Goal: Find specific page/section: Find specific page/section

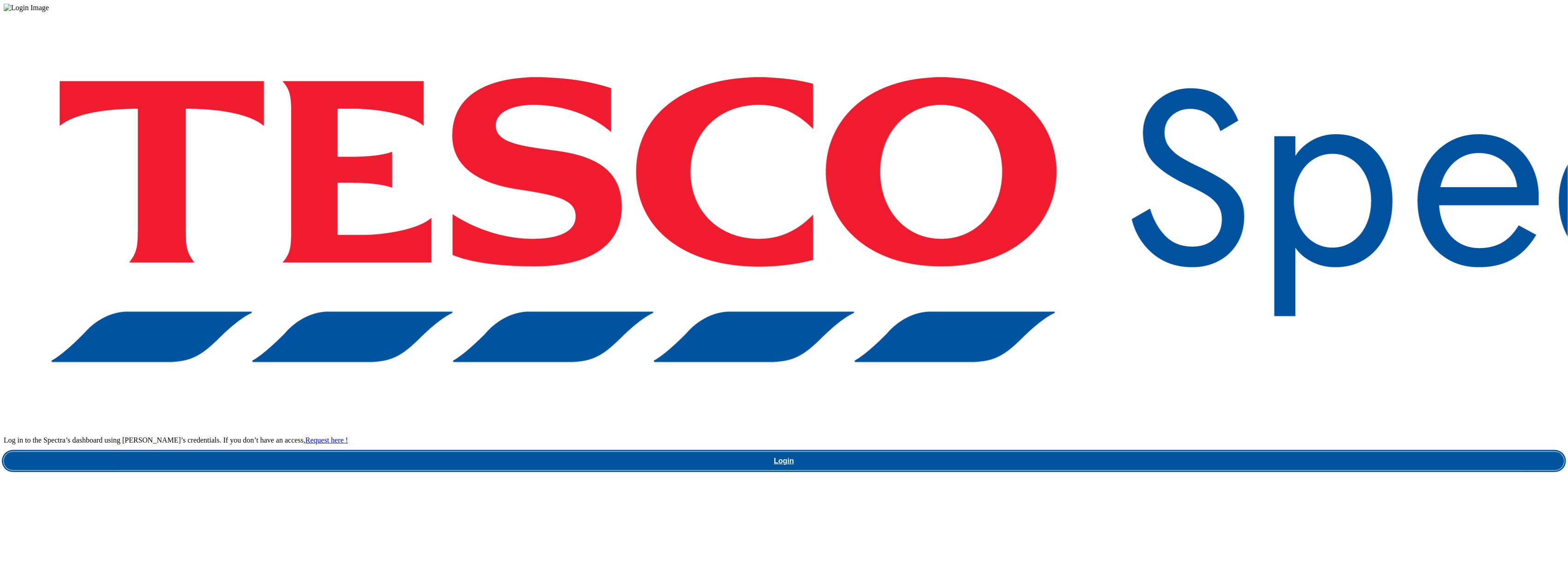
click at [1172, 452] on link "Login" at bounding box center [784, 461] width 1561 height 18
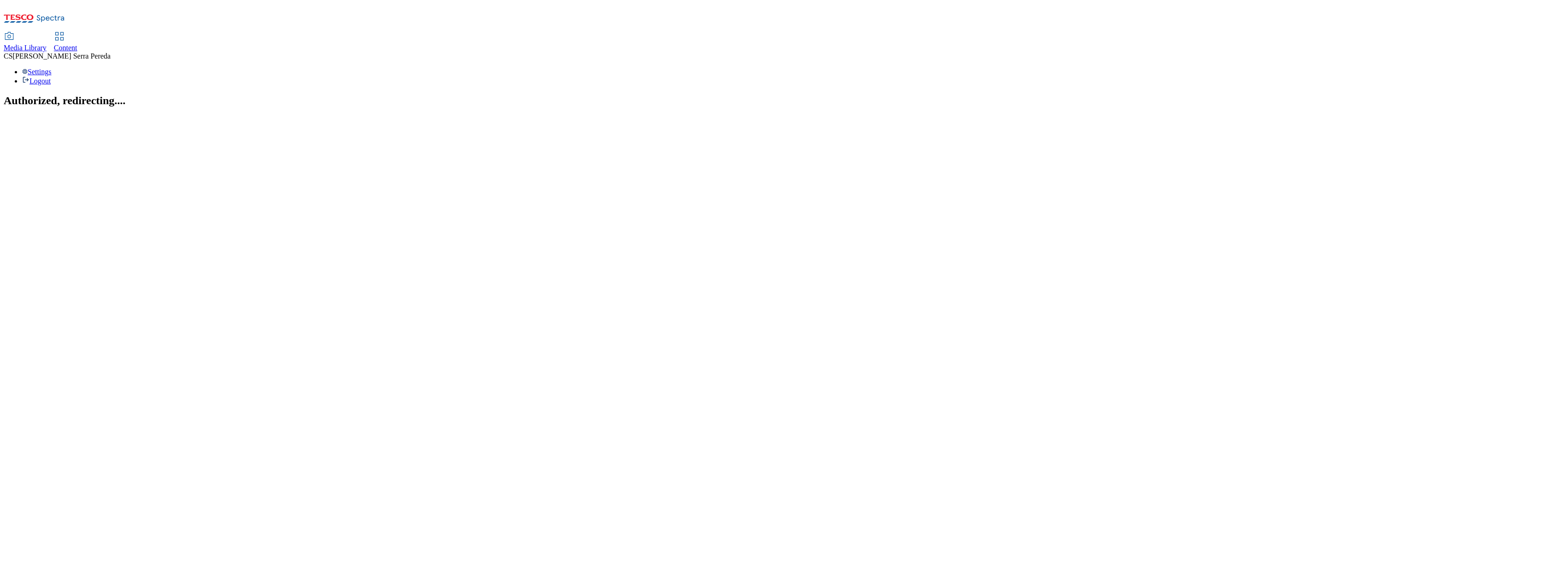
click at [46, 44] on span "Media Library" at bounding box center [25, 47] width 43 height 8
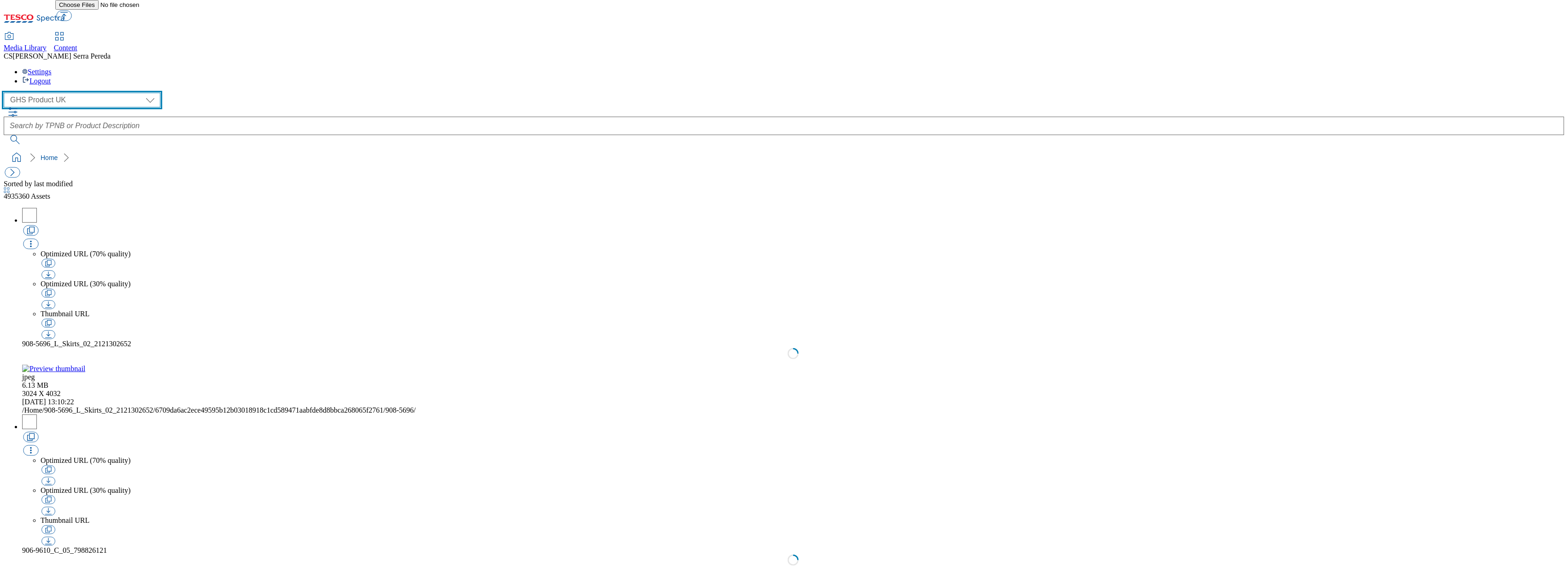
click at [69, 93] on select "Dotcom UK GHS Marketing UK GHS Product UK ghs-roi Realfood" at bounding box center [82, 100] width 156 height 15
select select "flare-ghs-mktg"
click at [7, 93] on select "Dotcom UK GHS Marketing UK GHS Product UK ghs-roi Realfood" at bounding box center [82, 100] width 156 height 15
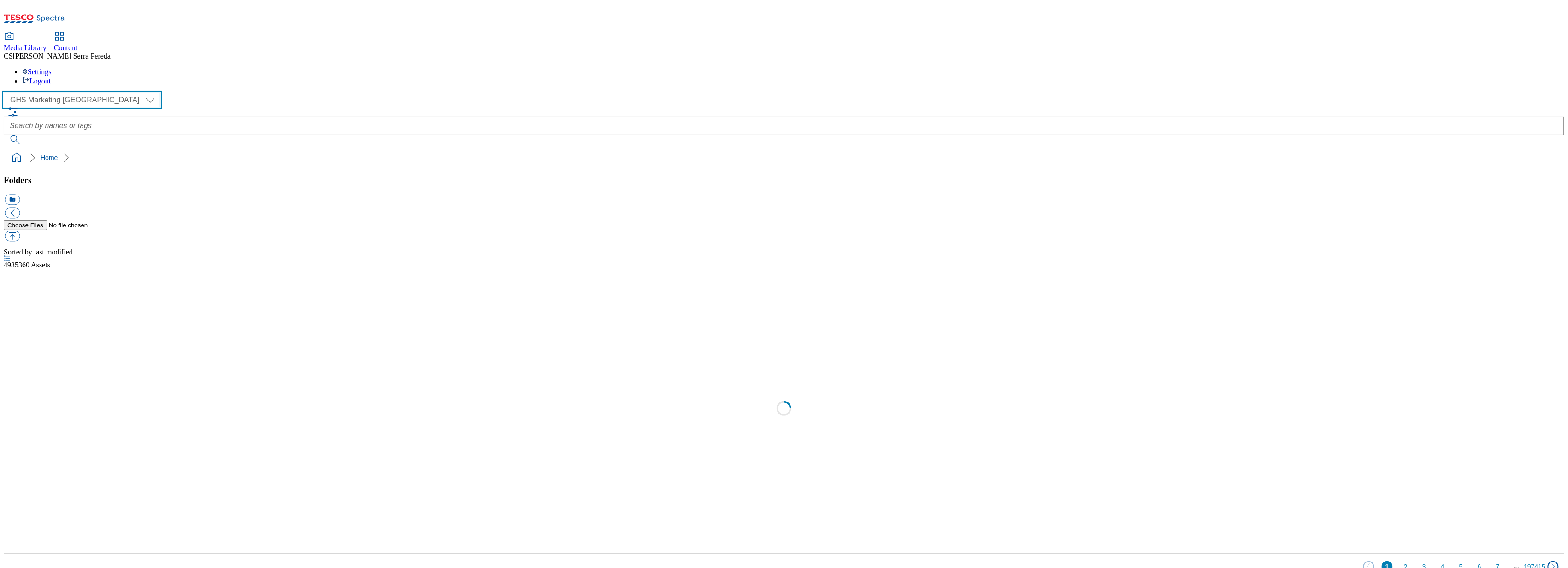
scroll to position [1, 0]
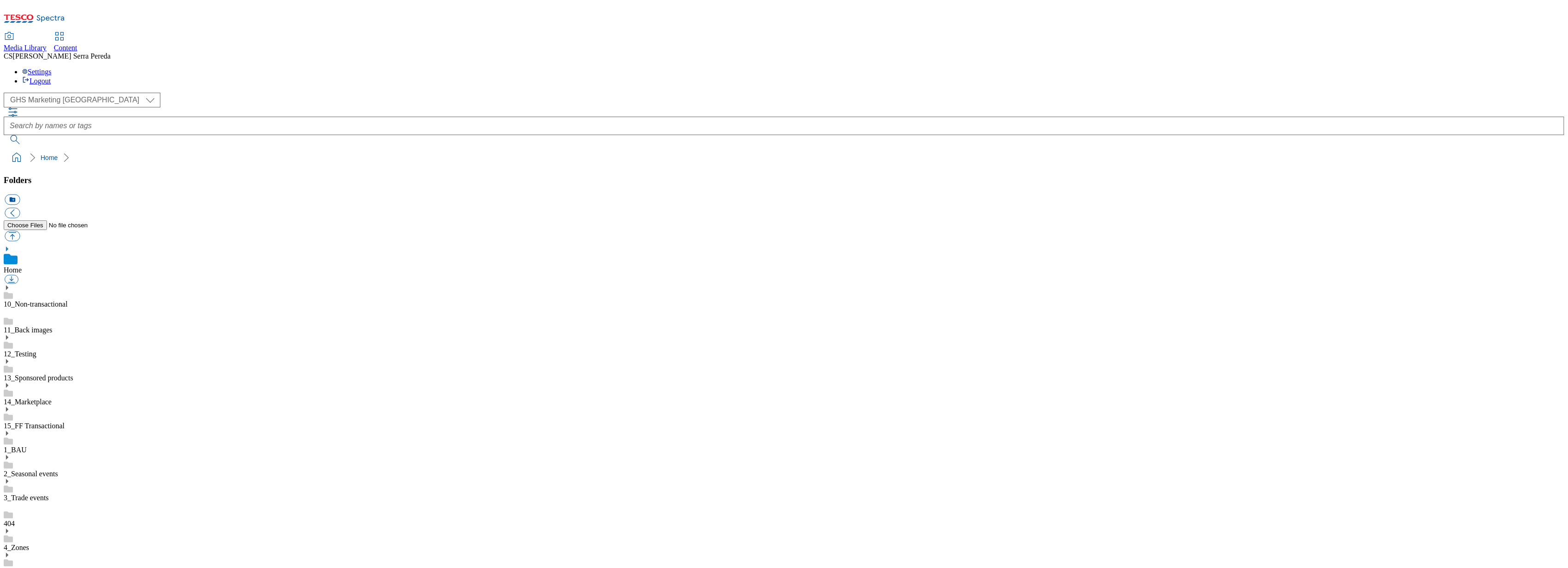
click at [10, 454] on icon at bounding box center [7, 457] width 7 height 7
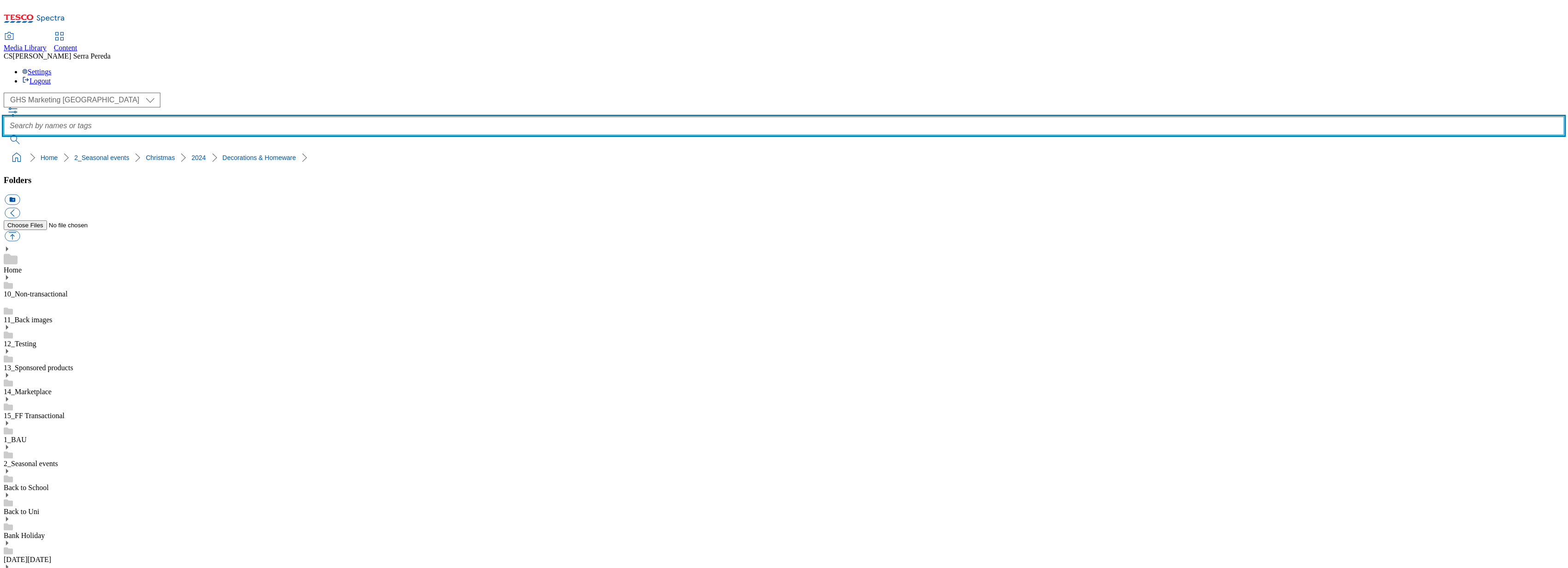
click at [588, 117] on input "text" at bounding box center [784, 126] width 1561 height 18
type input "whoosh christmas"
click at [4, 135] on button "submit" at bounding box center [15, 139] width 24 height 9
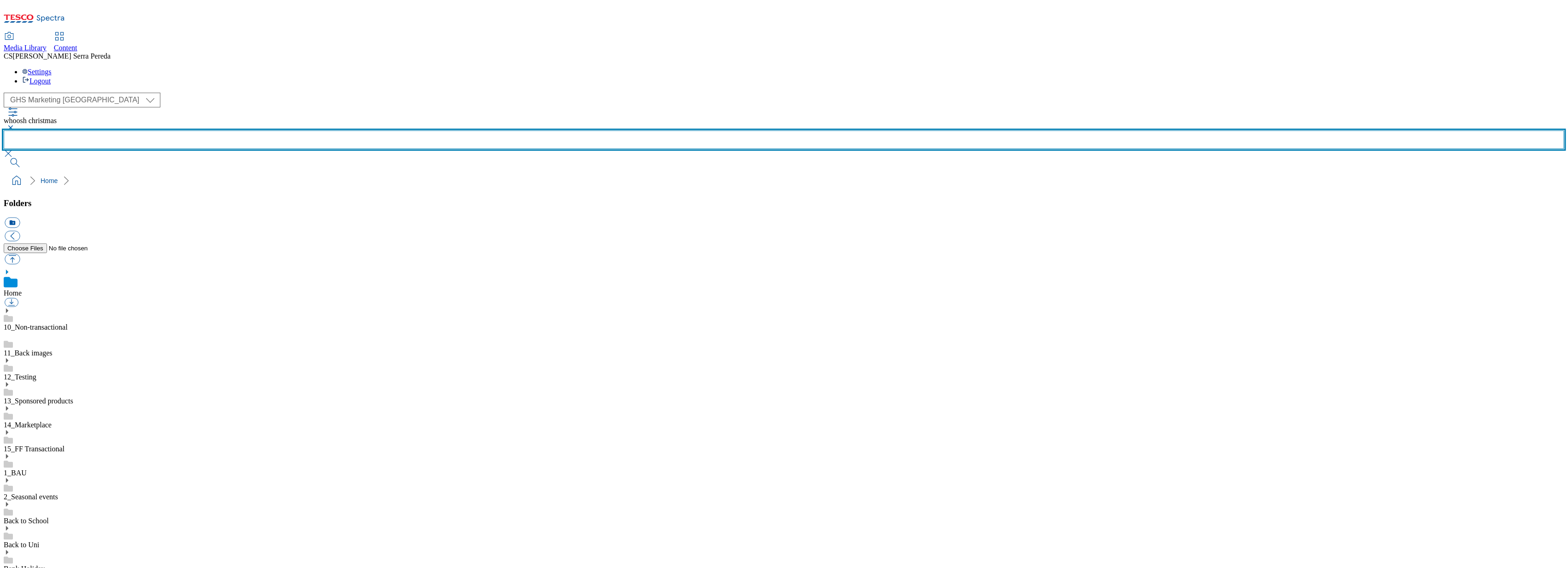
scroll to position [844, 0]
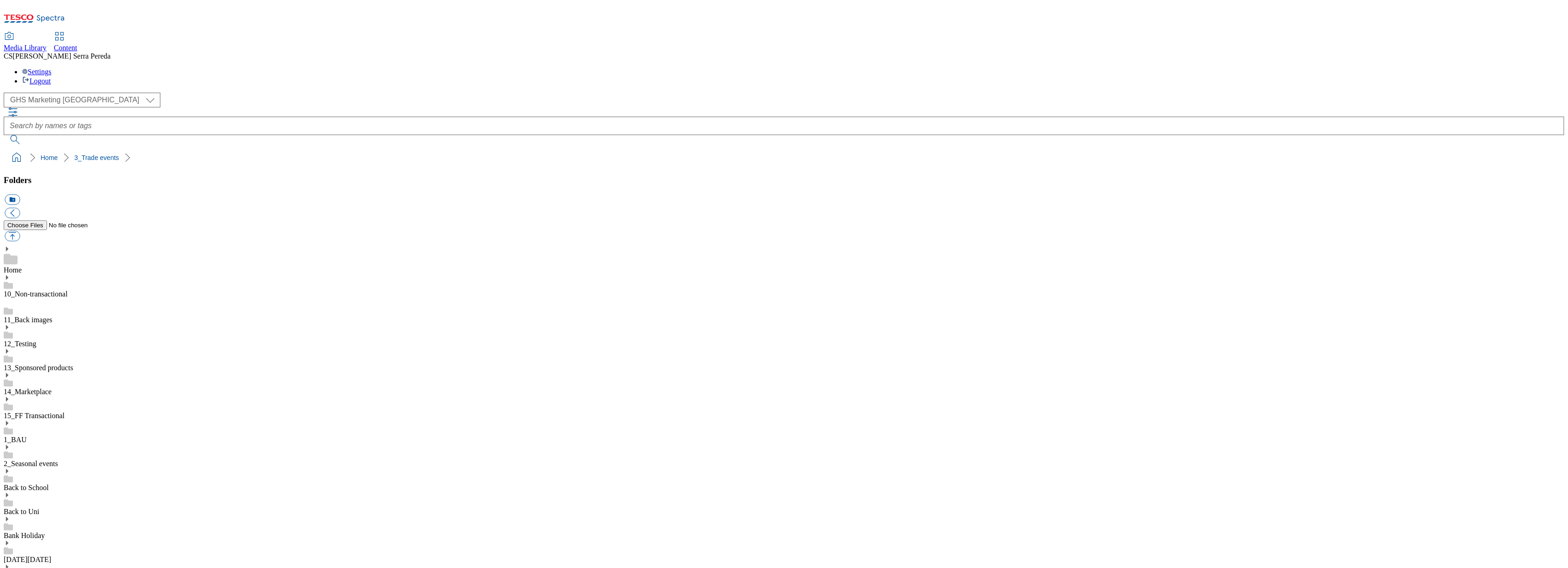
scroll to position [337, 0]
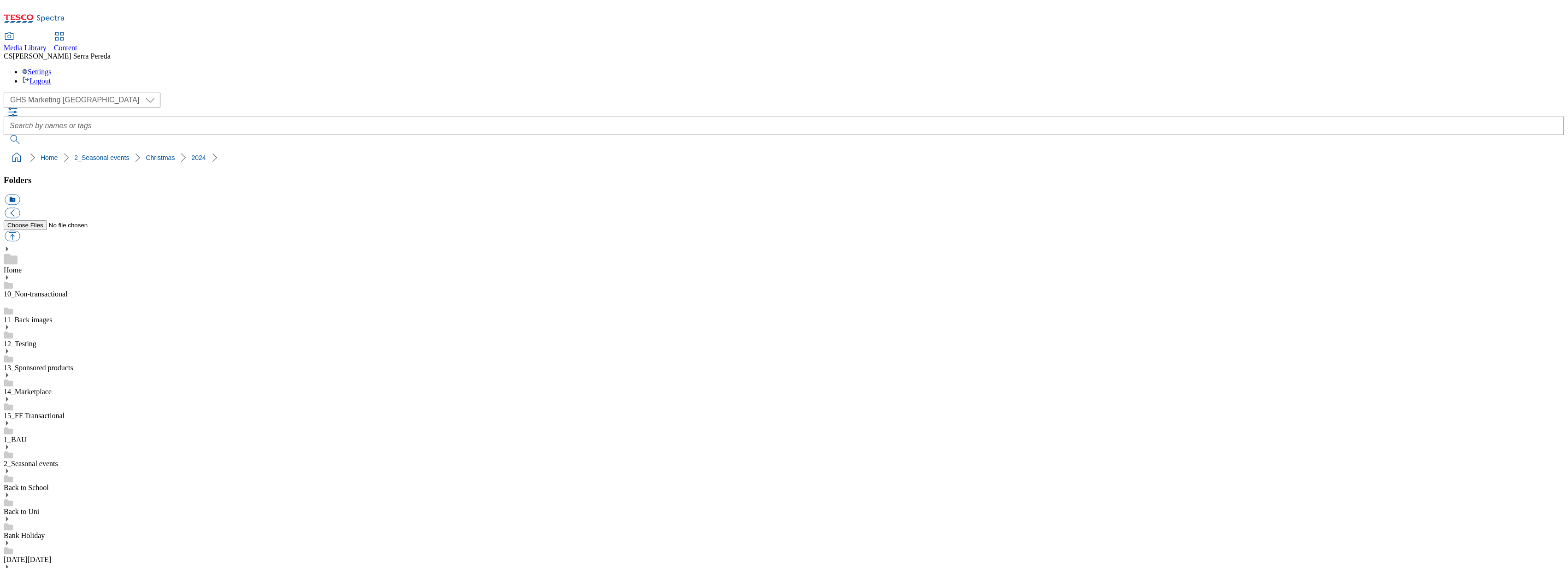
scroll to position [98, 0]
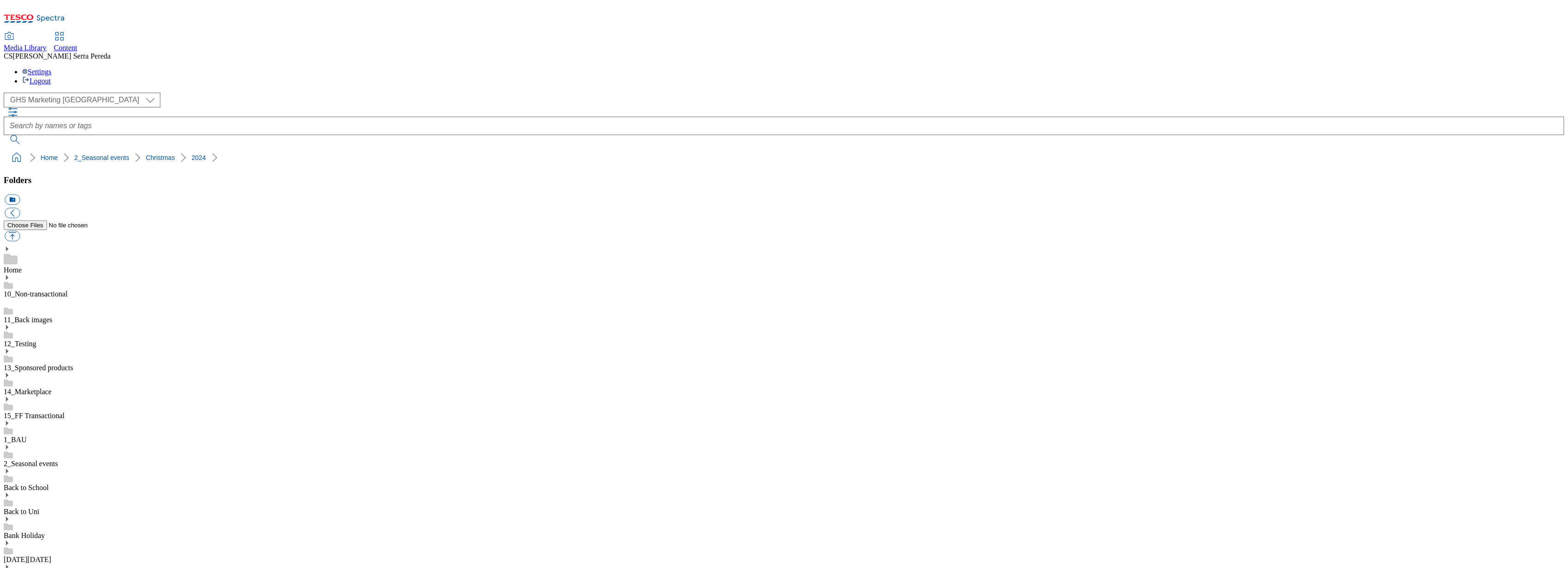
scroll to position [0, 0]
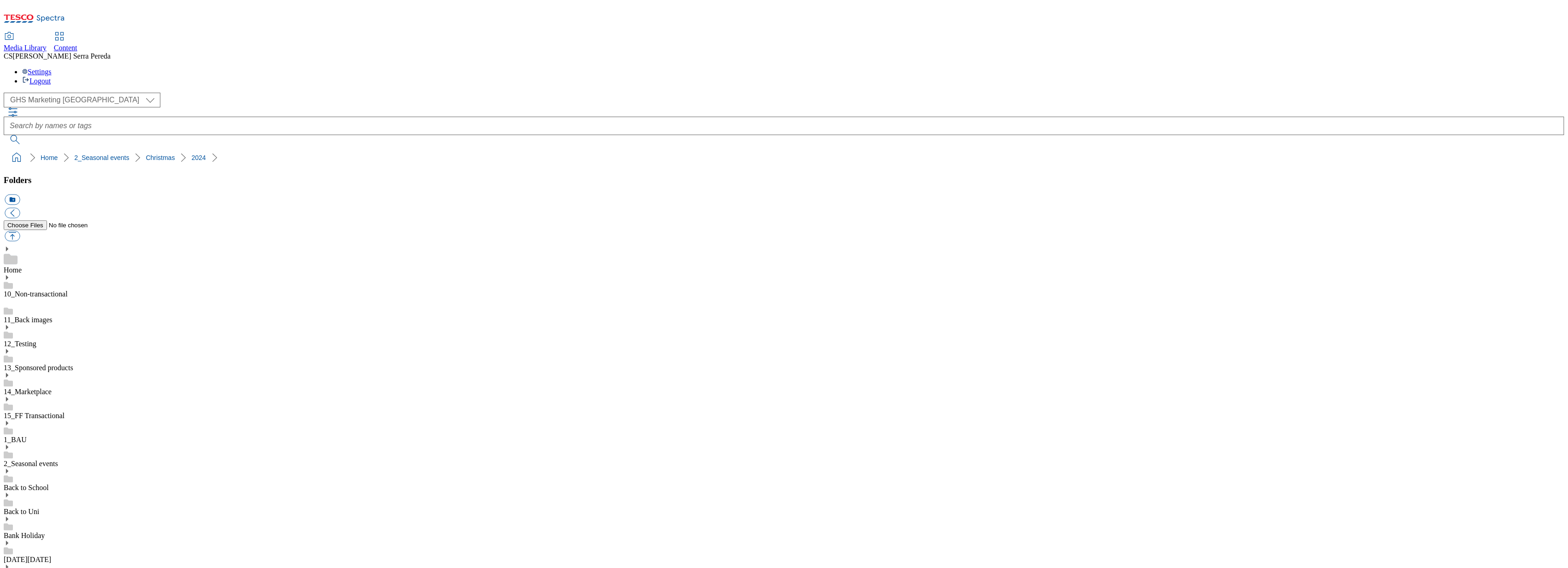
scroll to position [89, 0]
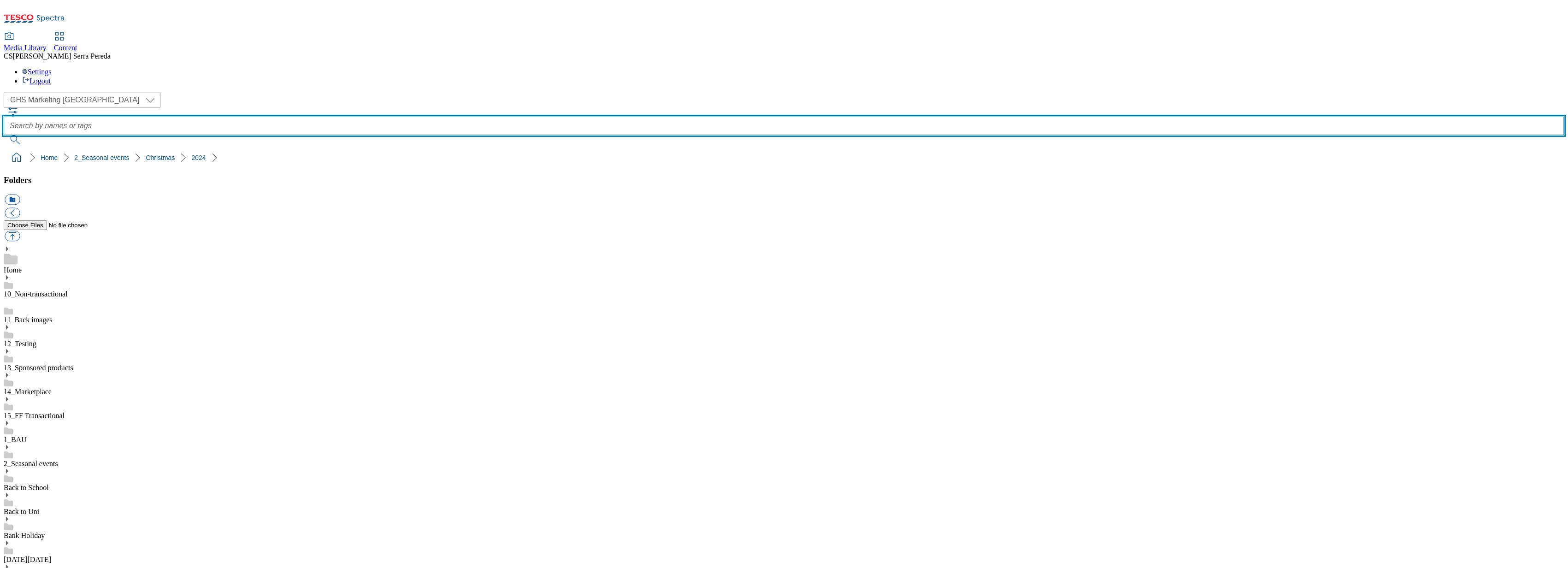
click at [548, 117] on input "text" at bounding box center [784, 126] width 1561 height 18
type input "whoosh christmas"
click at [4, 135] on button "submit" at bounding box center [15, 139] width 24 height 9
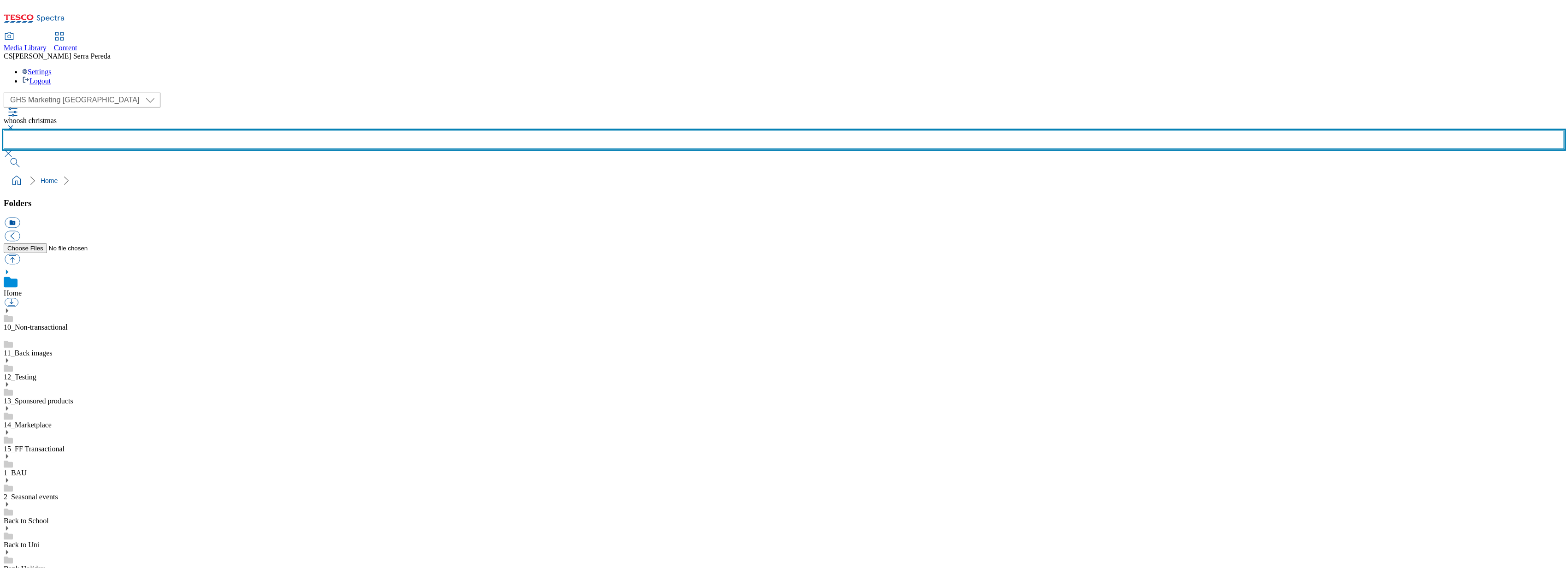
scroll to position [99, 0]
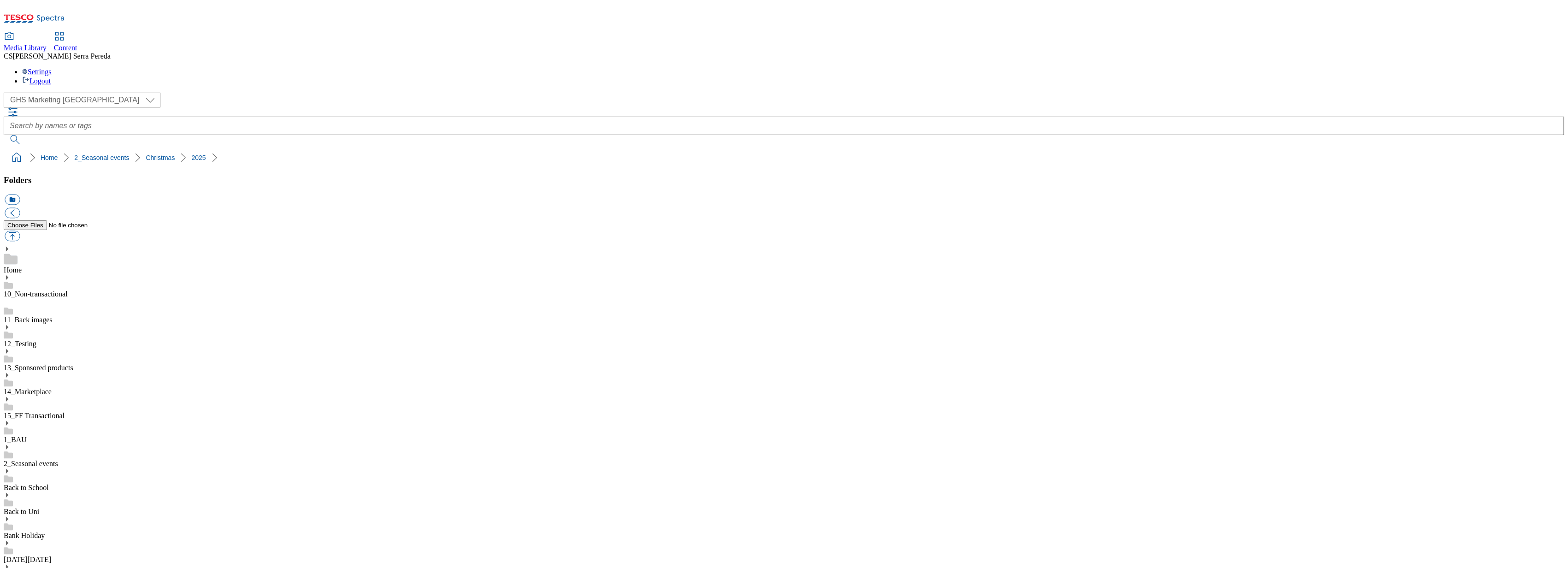
scroll to position [650, 0]
click at [9, 445] on use at bounding box center [7, 447] width 2 height 5
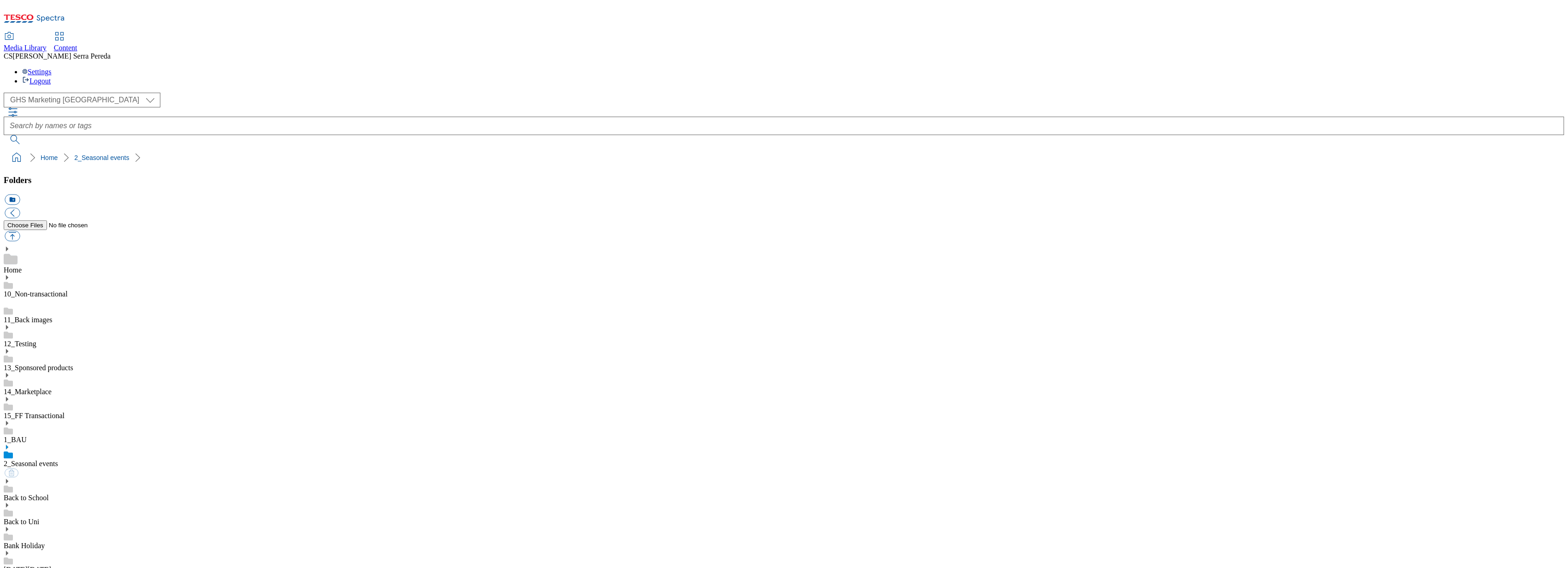
scroll to position [1654, 0]
